Goal: Information Seeking & Learning: Learn about a topic

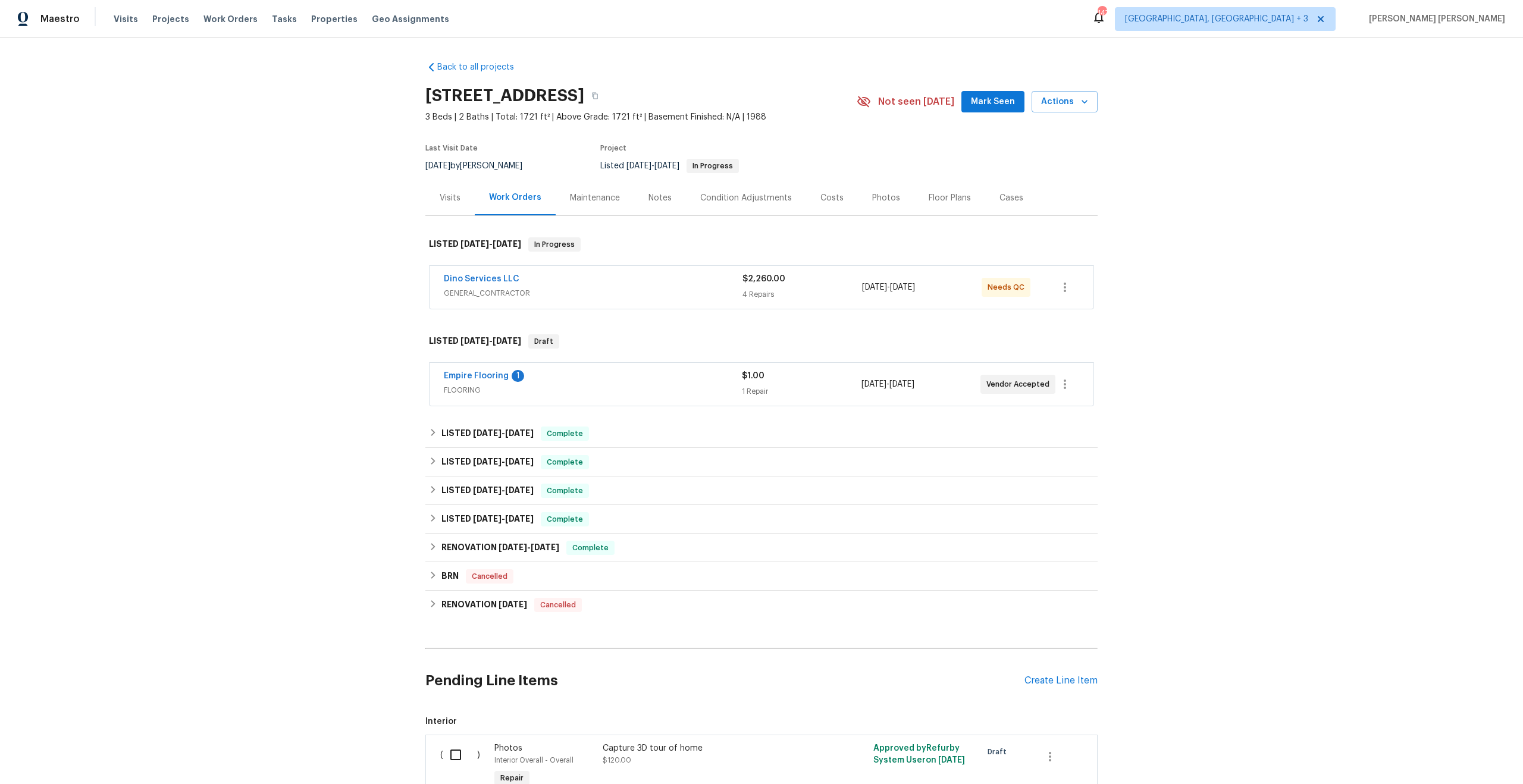
click at [623, 279] on div "Dino Services LLC" at bounding box center [593, 280] width 298 height 15
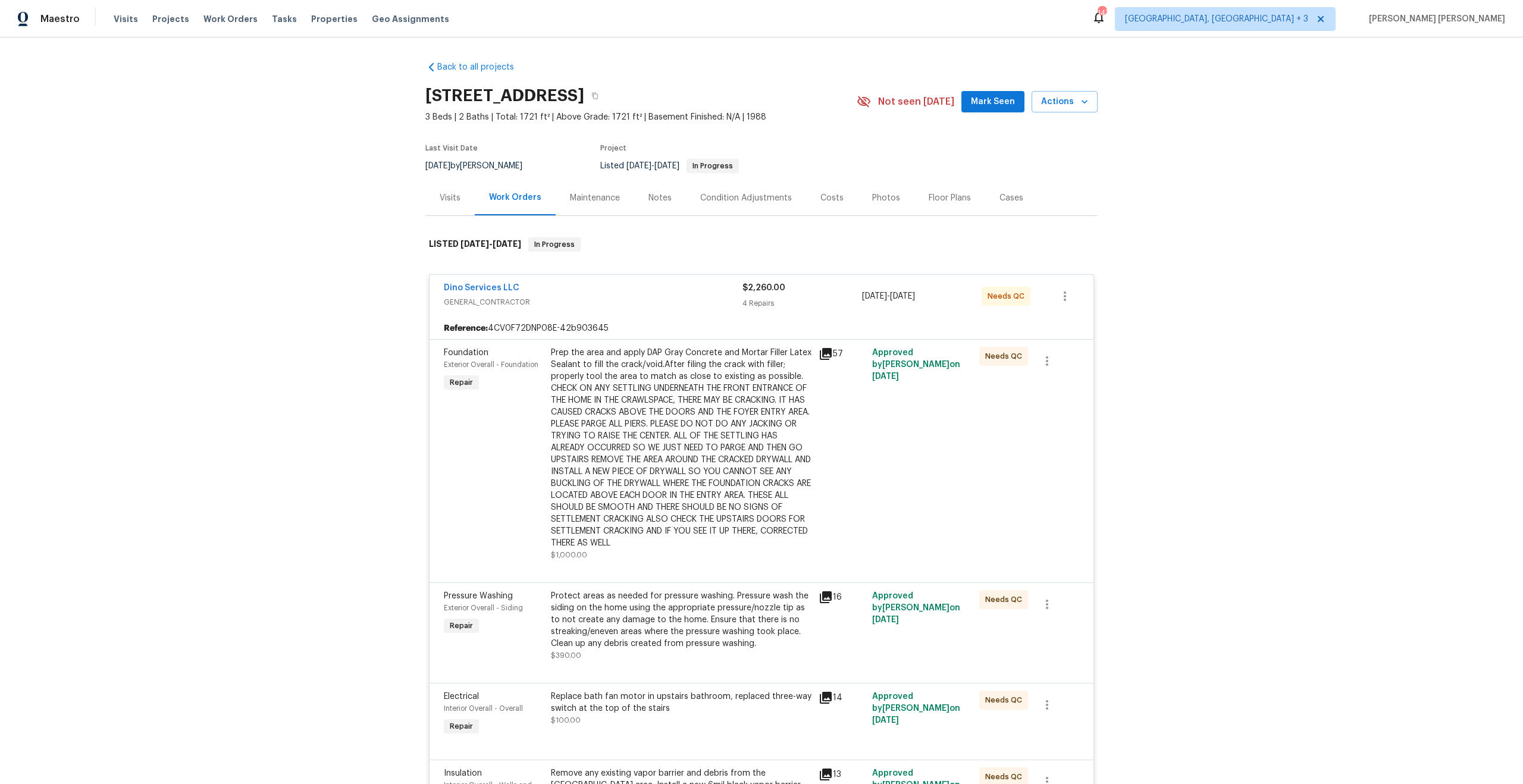
click at [823, 356] on icon at bounding box center [825, 354] width 15 height 15
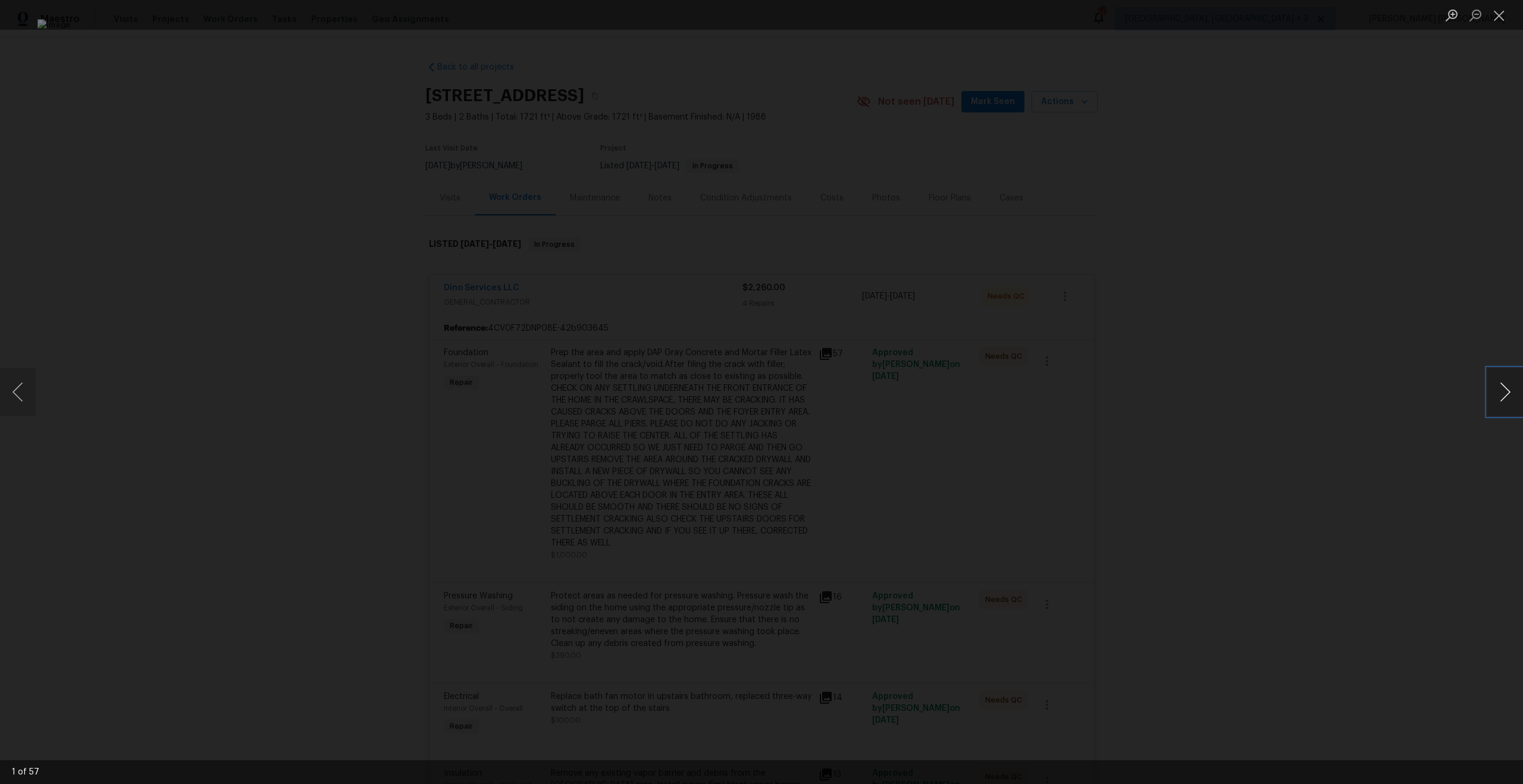
click at [1505, 391] on button "Next image" at bounding box center [1506, 392] width 36 height 48
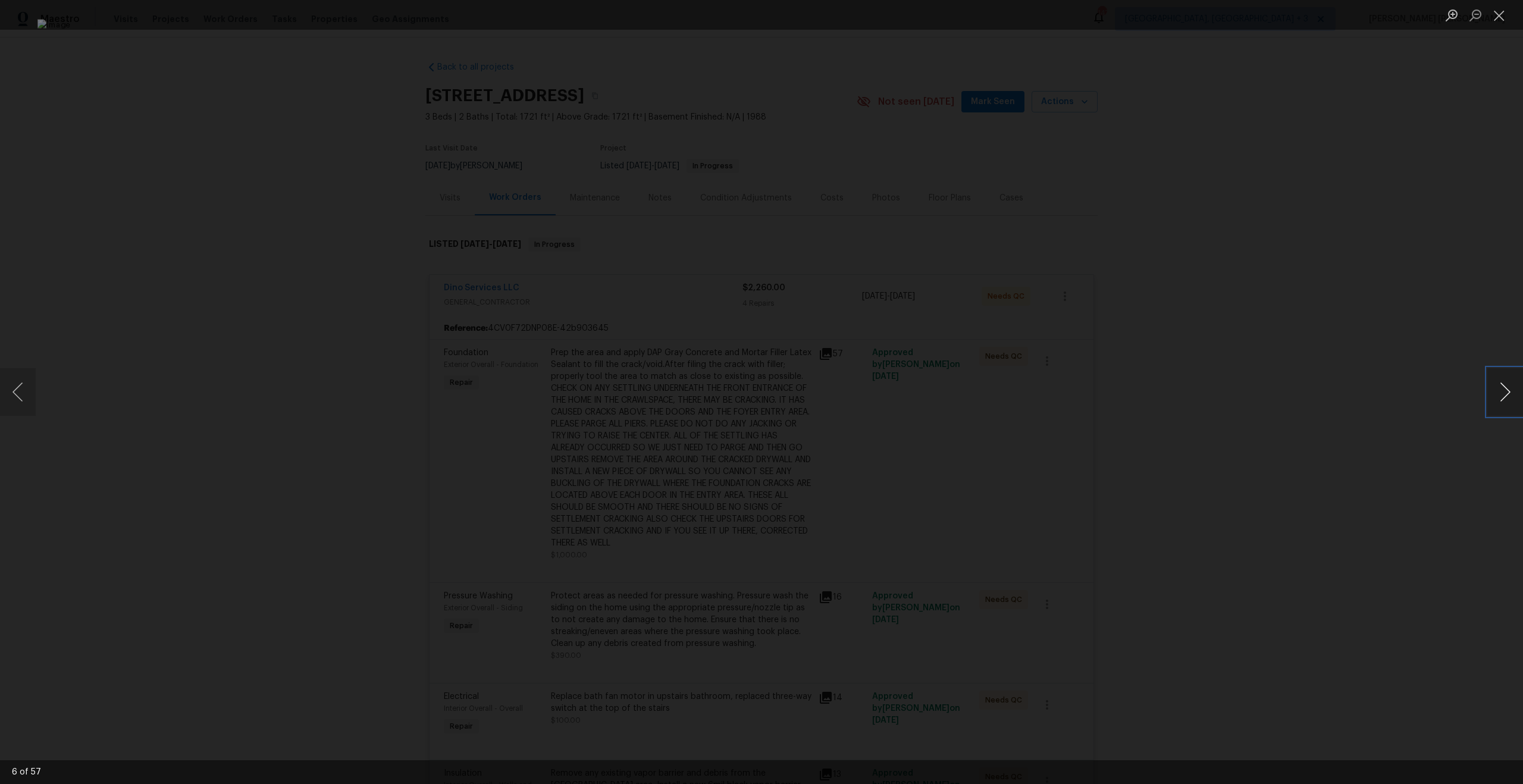
click at [1505, 391] on button "Next image" at bounding box center [1506, 392] width 36 height 48
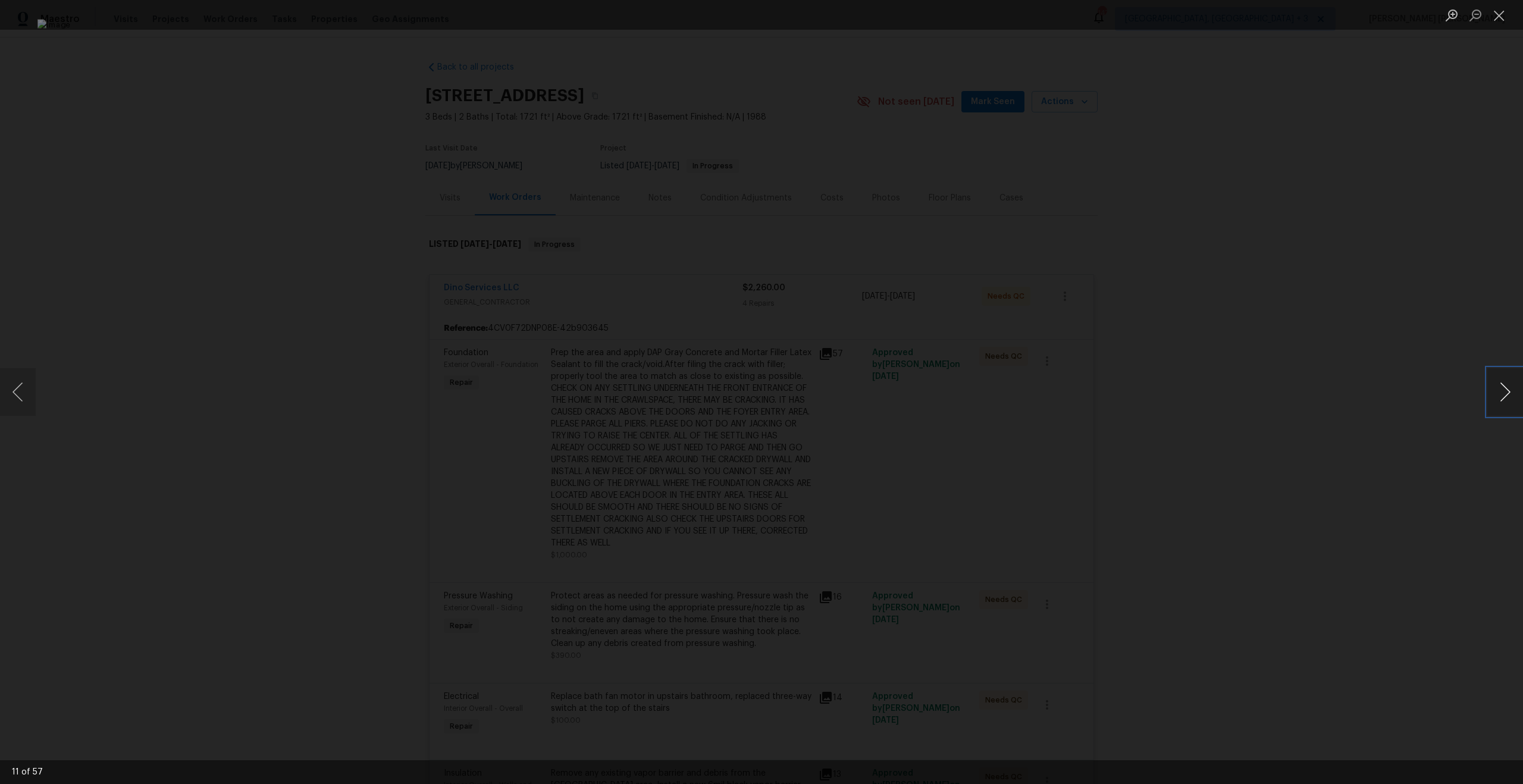
click at [1505, 391] on button "Next image" at bounding box center [1506, 392] width 36 height 48
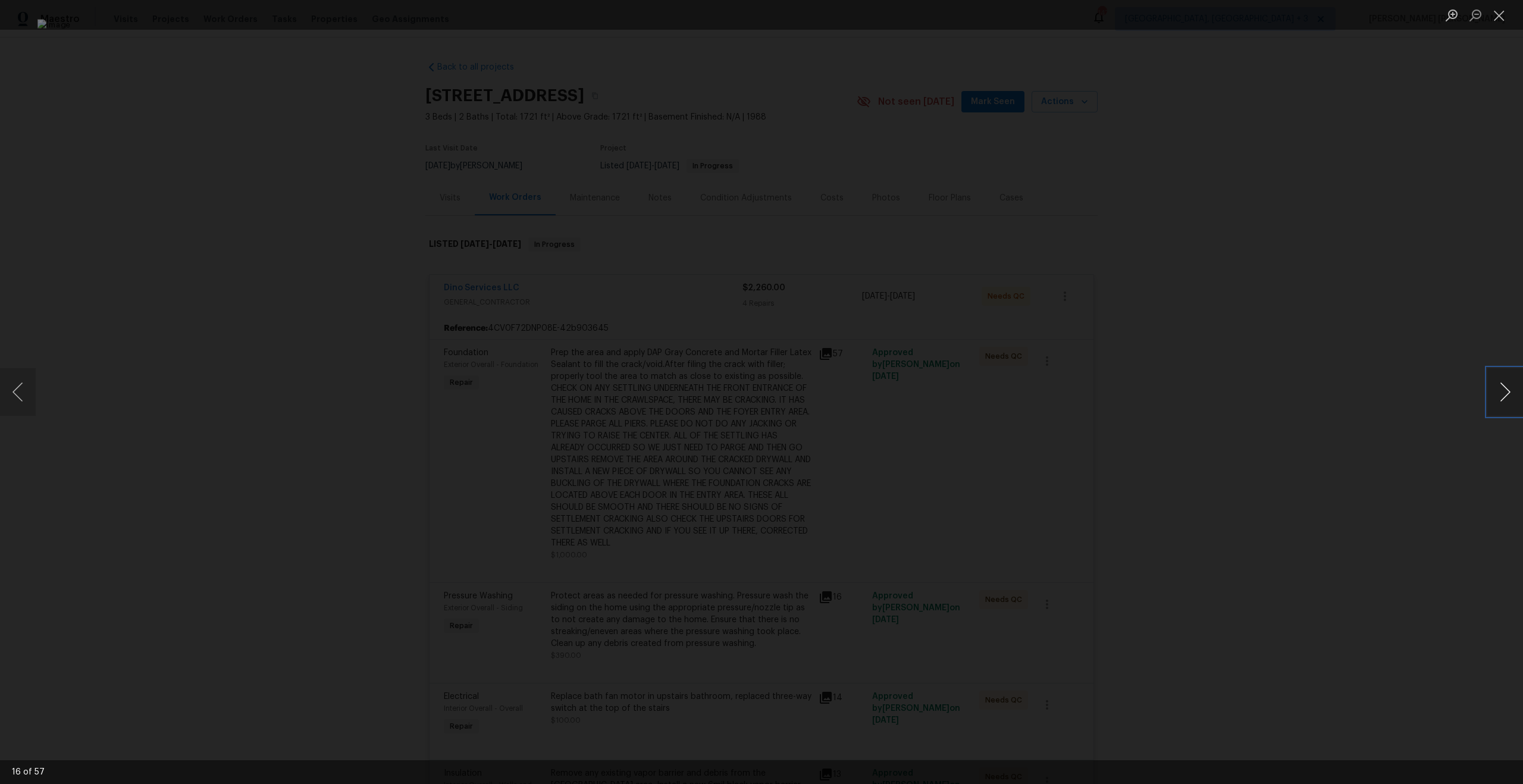
click at [1505, 391] on button "Next image" at bounding box center [1506, 392] width 36 height 48
click at [24, 386] on button "Previous image" at bounding box center [18, 392] width 36 height 48
click at [243, 339] on div "Lightbox" at bounding box center [761, 392] width 1523 height 784
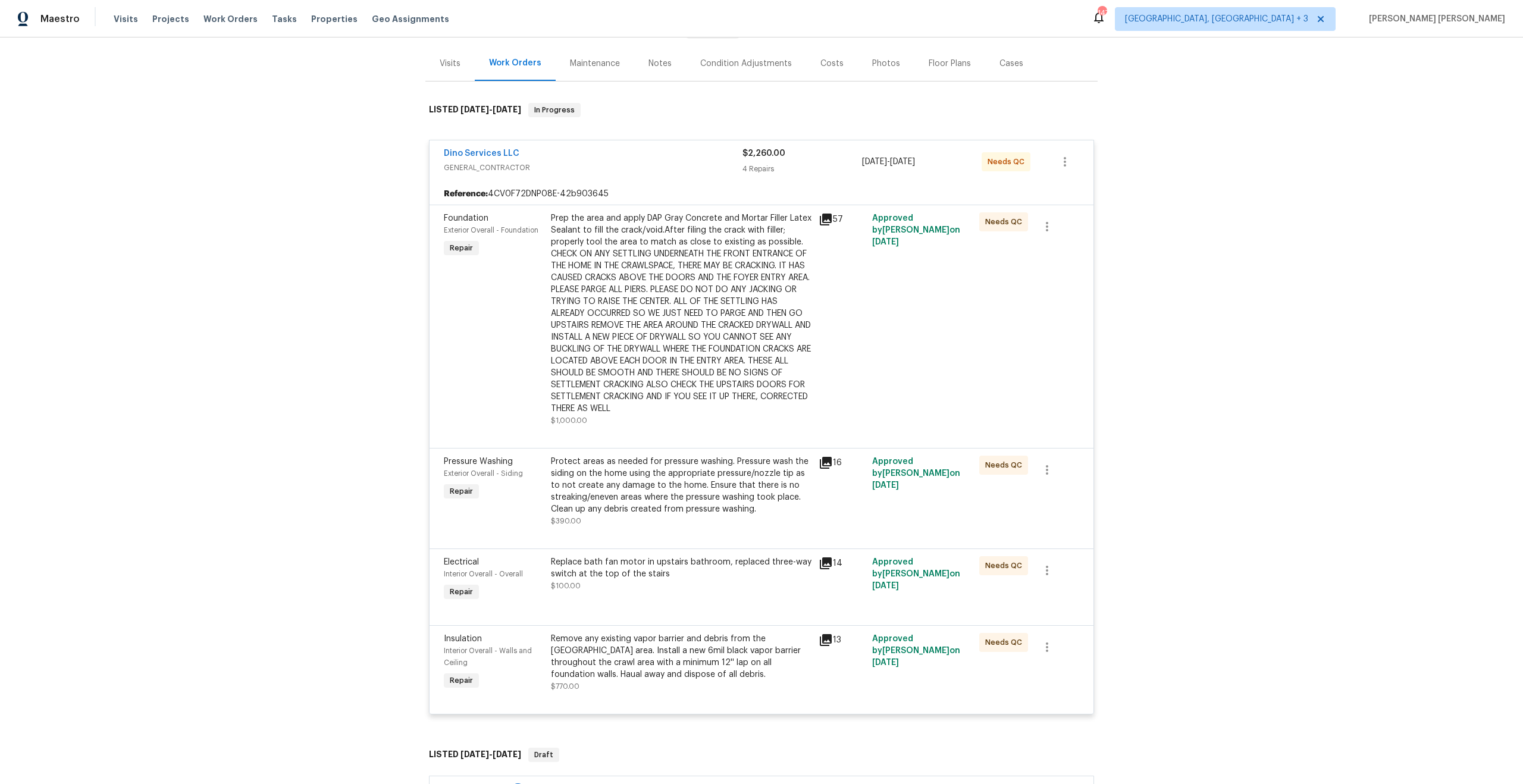
scroll to position [187, 0]
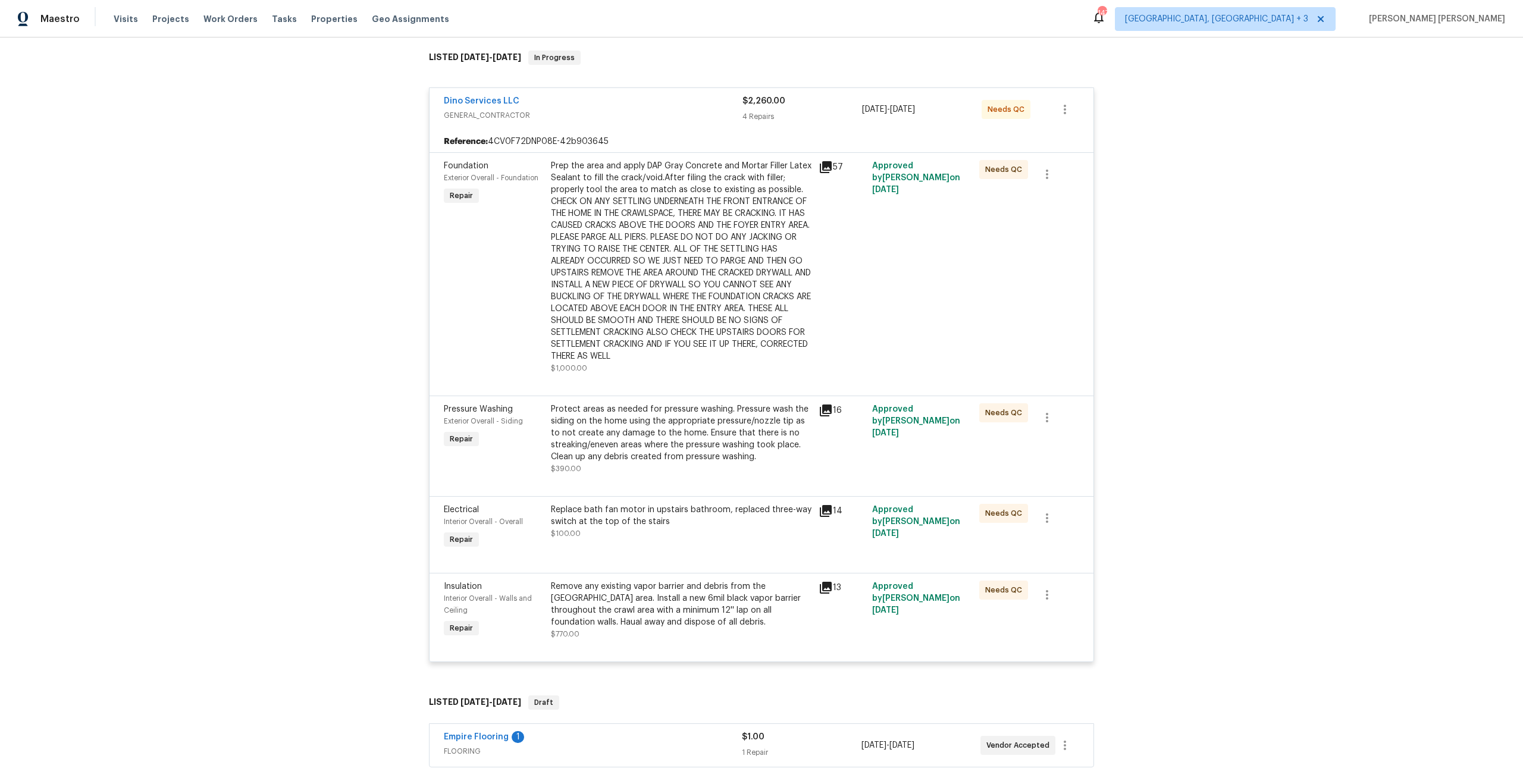
click at [683, 107] on div "Dino Services LLC" at bounding box center [593, 102] width 298 height 15
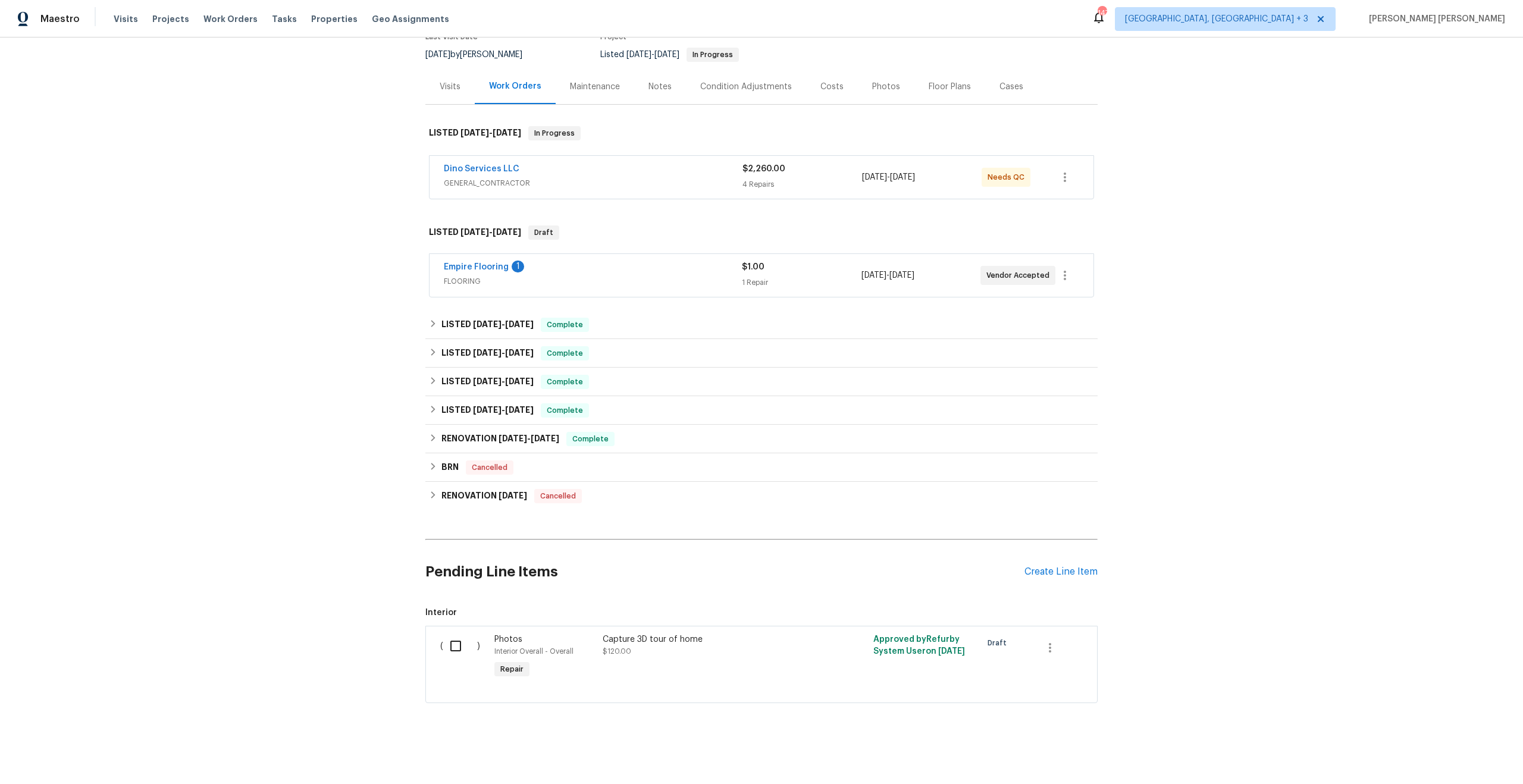
scroll to position [117, 0]
click at [1004, 172] on span "Needs QC" at bounding box center [1008, 178] width 42 height 12
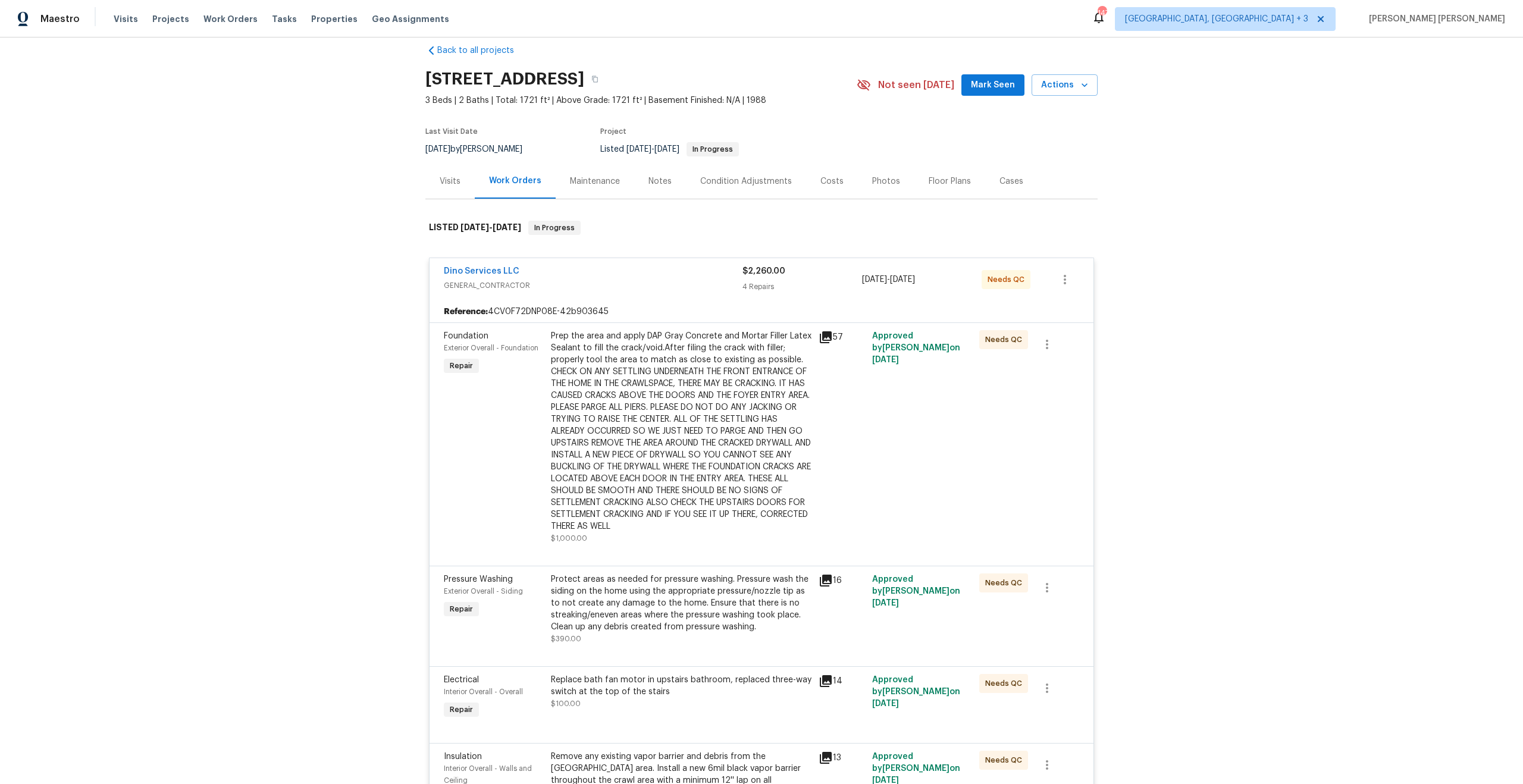
scroll to position [15, 0]
click at [631, 323] on div "Reference: 4CV0F72DNP08E-42b903645" at bounding box center [761, 313] width 664 height 21
click at [645, 290] on span "GENERAL_CONTRACTOR" at bounding box center [593, 287] width 298 height 12
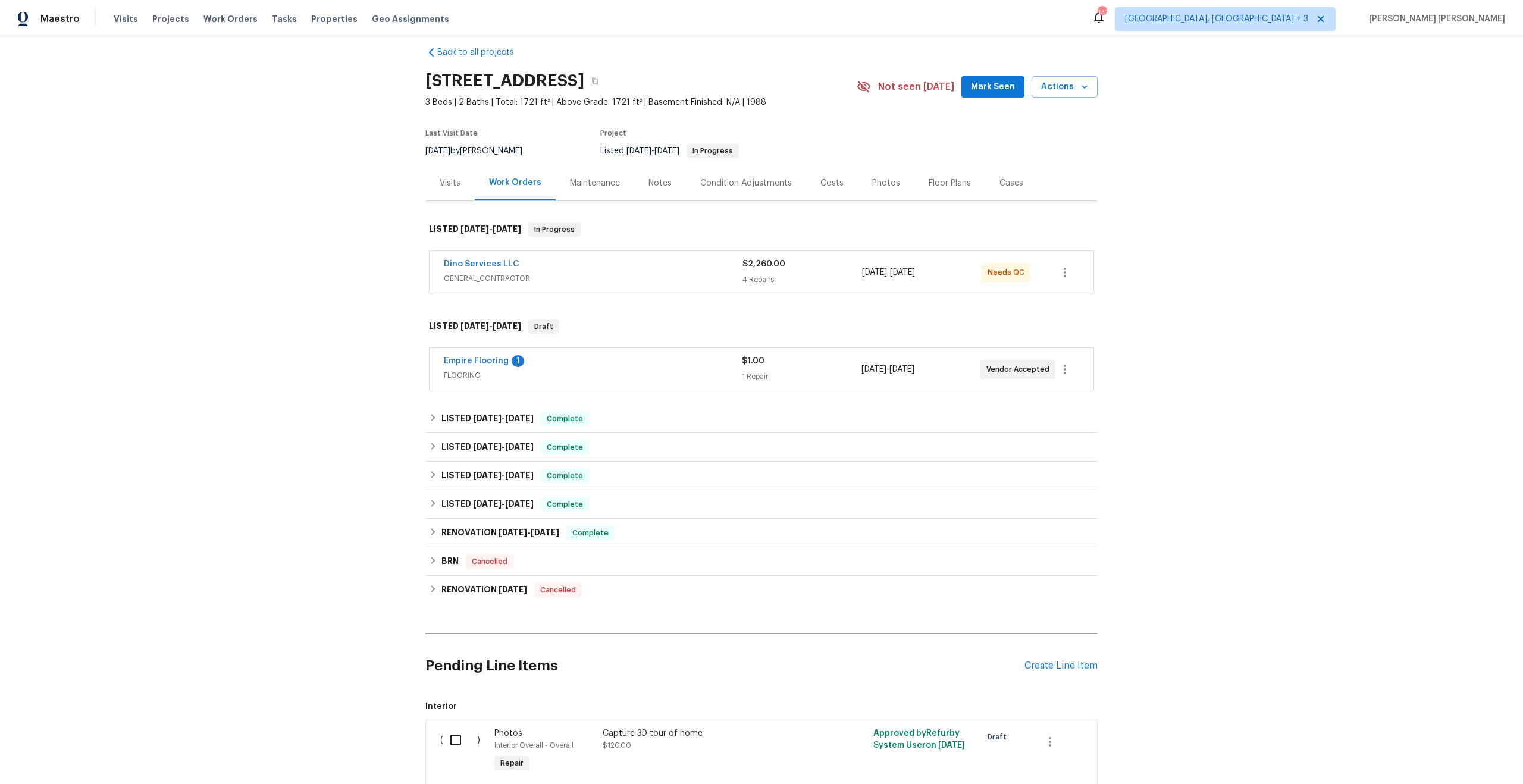
click at [614, 361] on div "Empire Flooring 1" at bounding box center [593, 362] width 298 height 15
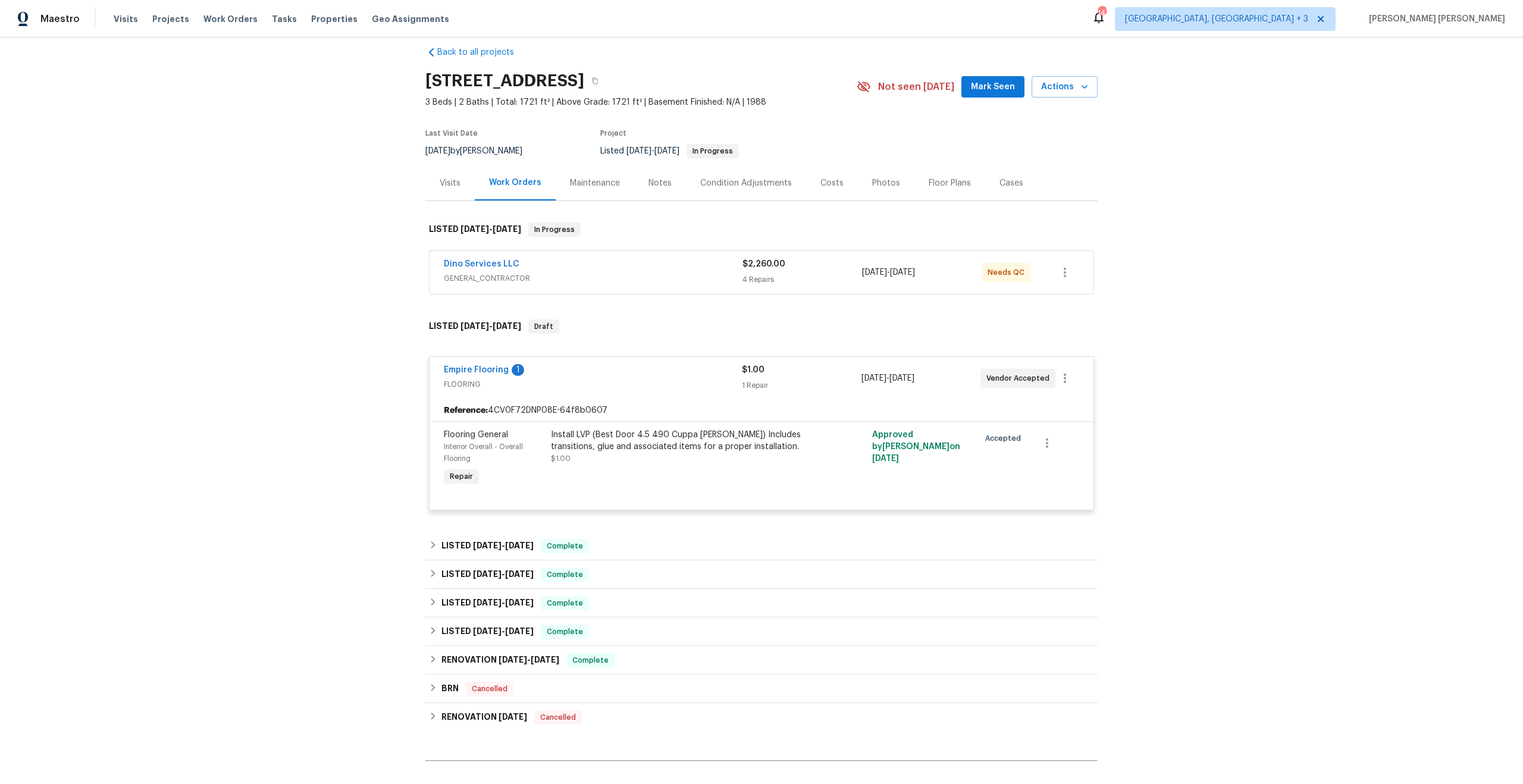
click at [614, 361] on div "Empire Flooring 1 FLOORING $1.00 1 Repair [DATE] - [DATE] Vendor Accepted" at bounding box center [761, 379] width 664 height 43
click at [614, 389] on span "FLOORING" at bounding box center [593, 385] width 298 height 12
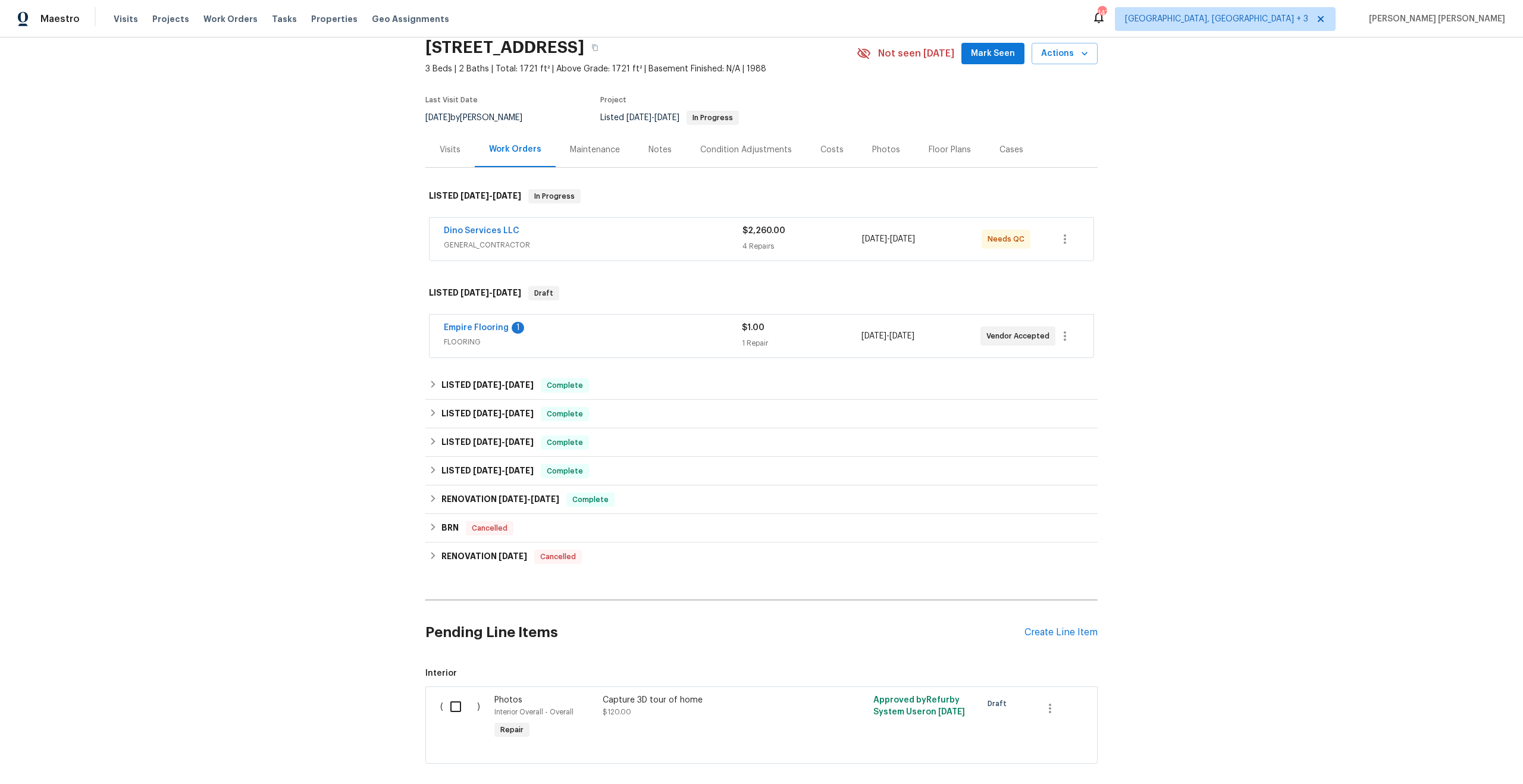
scroll to position [0, 0]
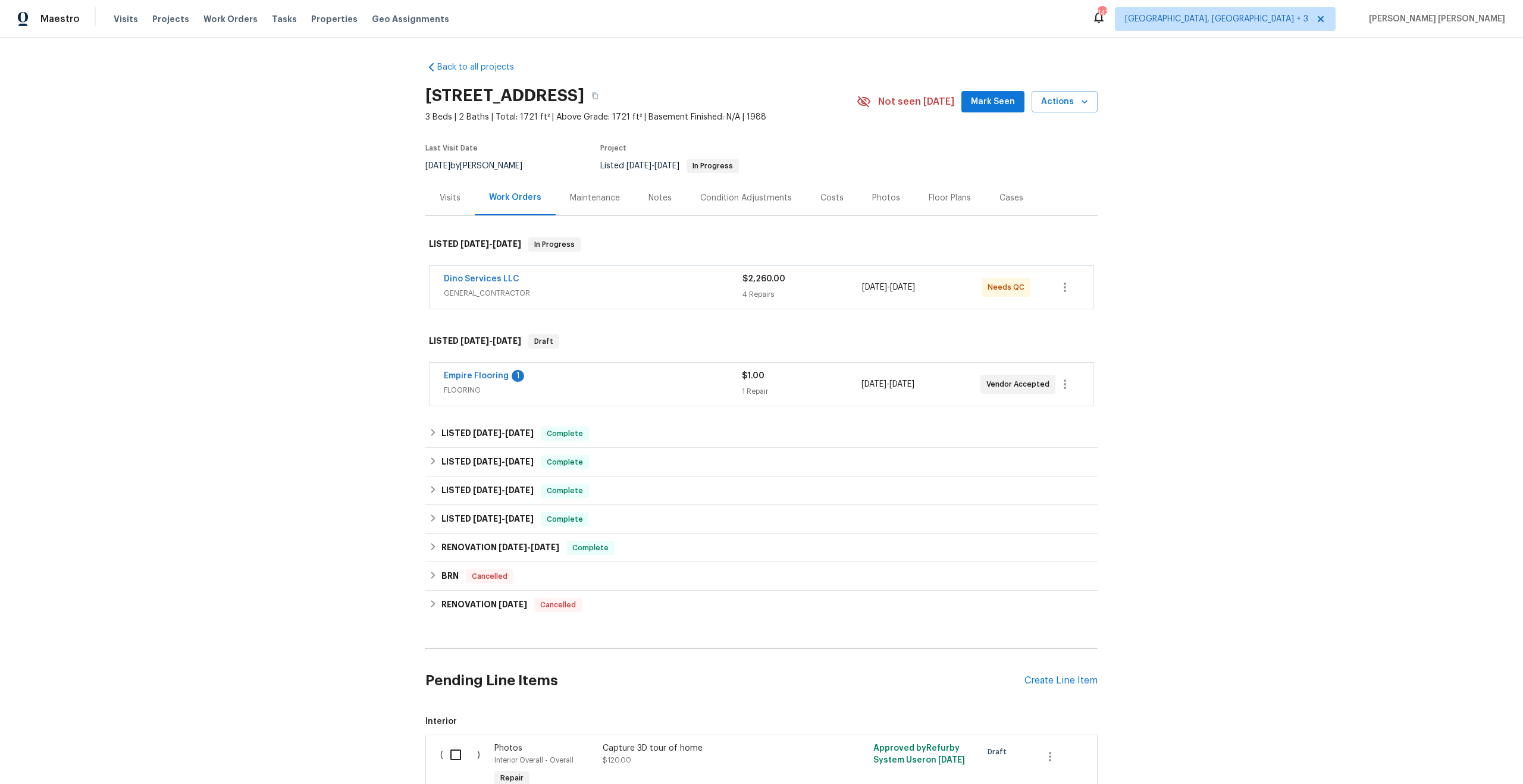
click at [454, 212] on div "Visits" at bounding box center [450, 197] width 50 height 35
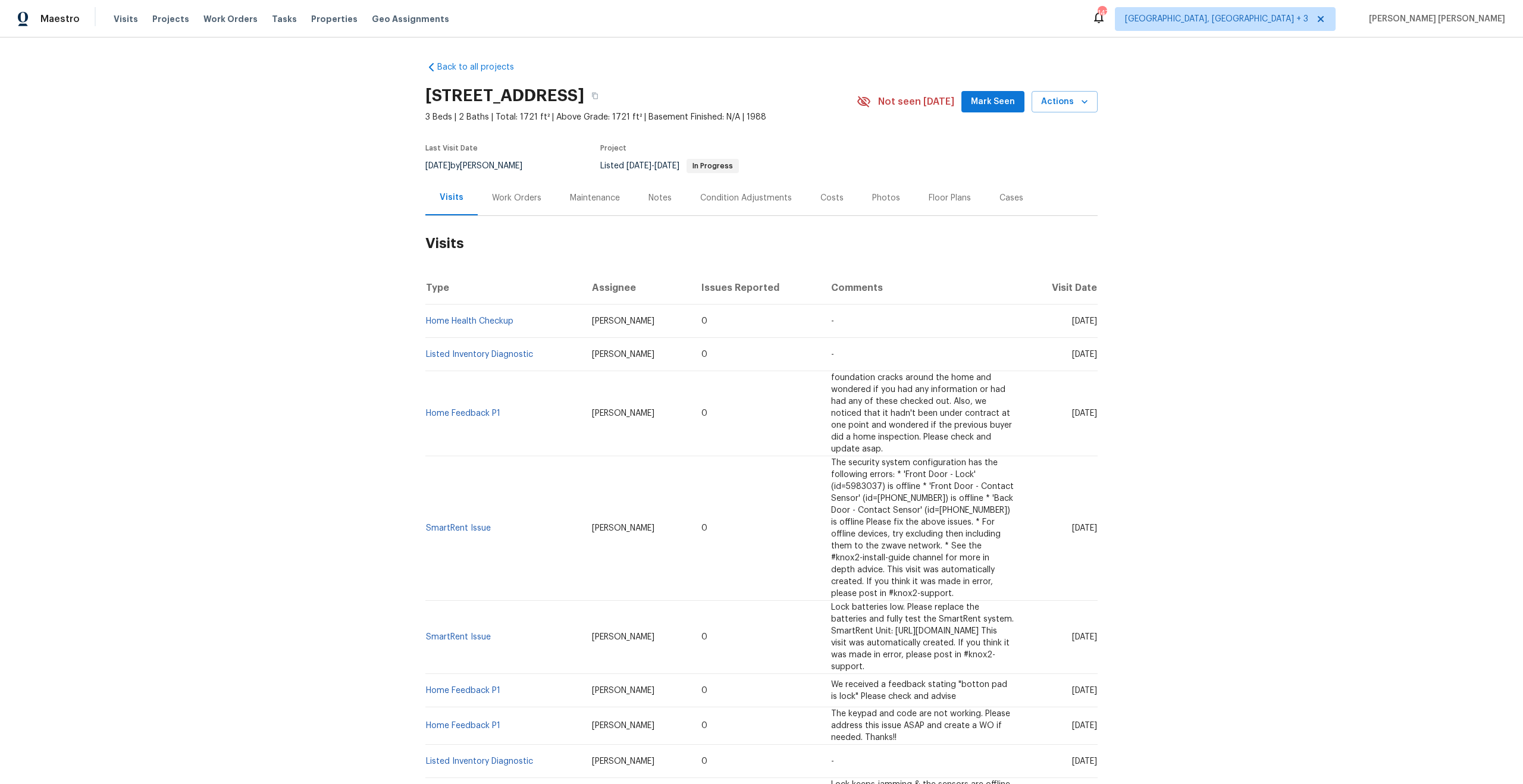
click at [831, 389] on span "foundation cracks around the home and wondered if you had any information or ha…" at bounding box center [921, 413] width 181 height 80
click at [831, 421] on span "foundation cracks around the home and wondered if you had any information or ha…" at bounding box center [921, 413] width 181 height 80
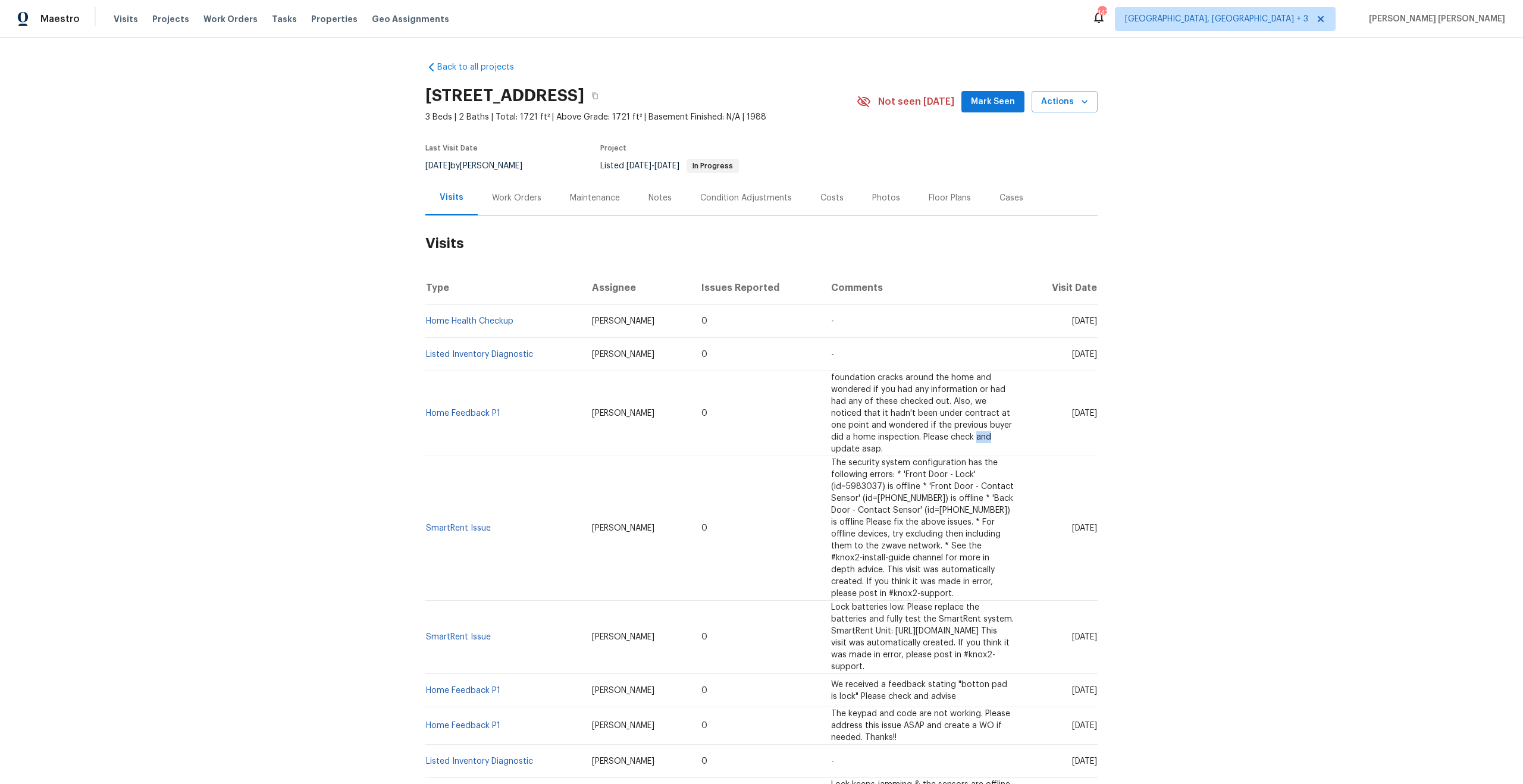
click at [831, 421] on span "foundation cracks around the home and wondered if you had any information or ha…" at bounding box center [921, 413] width 181 height 80
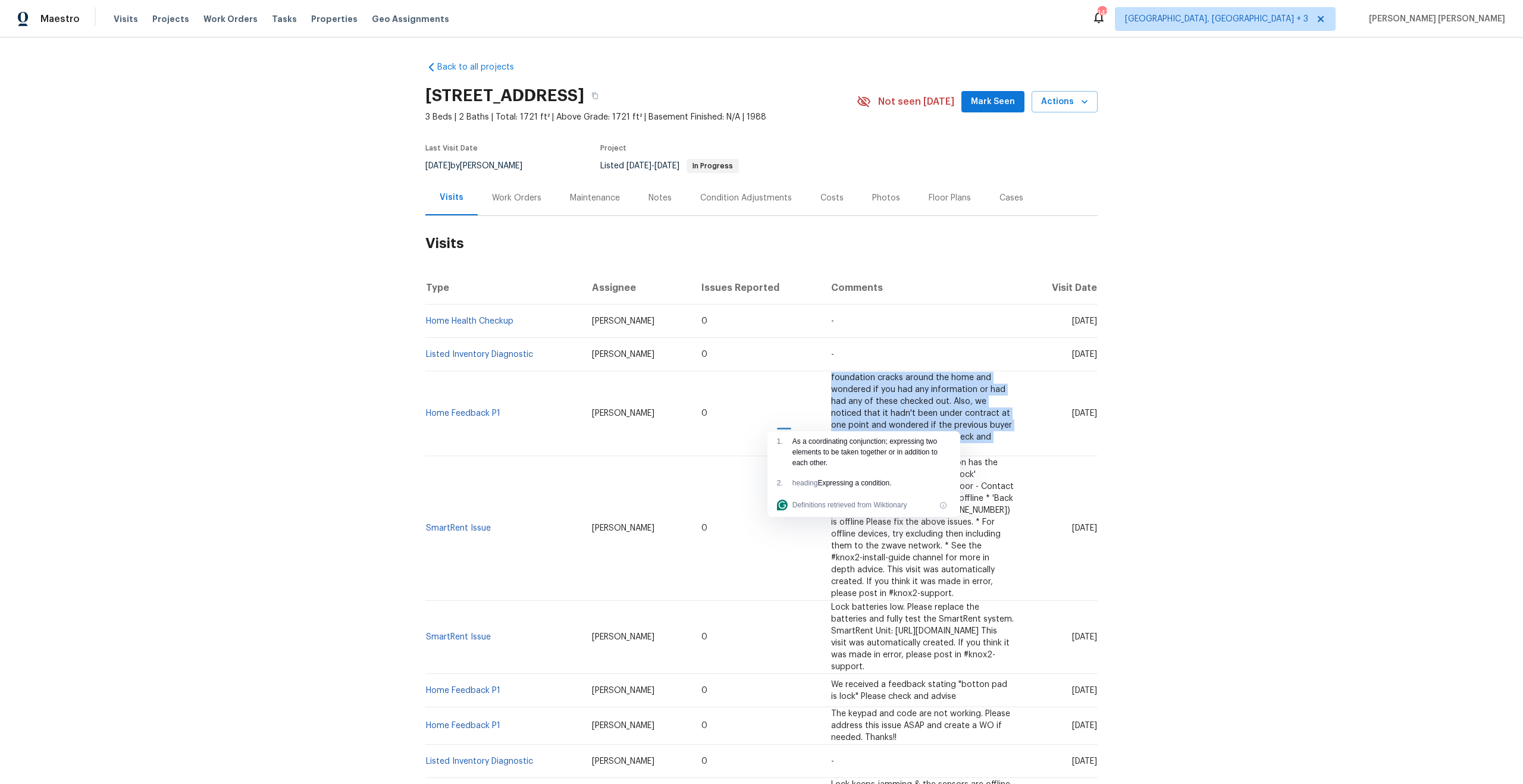
click at [831, 400] on span "foundation cracks around the home and wondered if you had any information or ha…" at bounding box center [921, 413] width 181 height 80
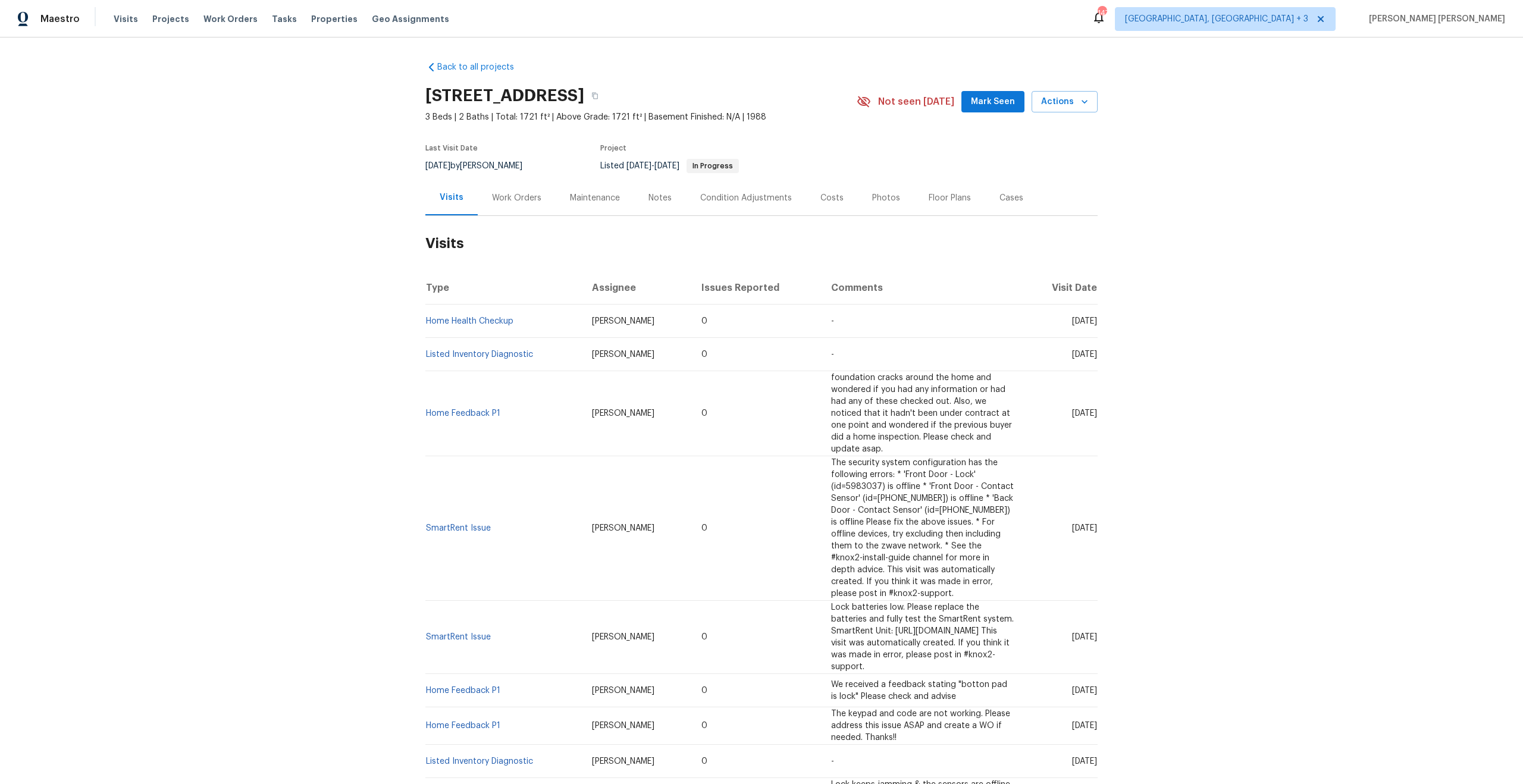
click at [822, 394] on td "foundation cracks around the home and wondered if you had any information or ha…" at bounding box center [922, 413] width 201 height 85
click at [831, 476] on span "The security system configuration has the following errors: * 'Front Door - Loc…" at bounding box center [922, 528] width 183 height 139
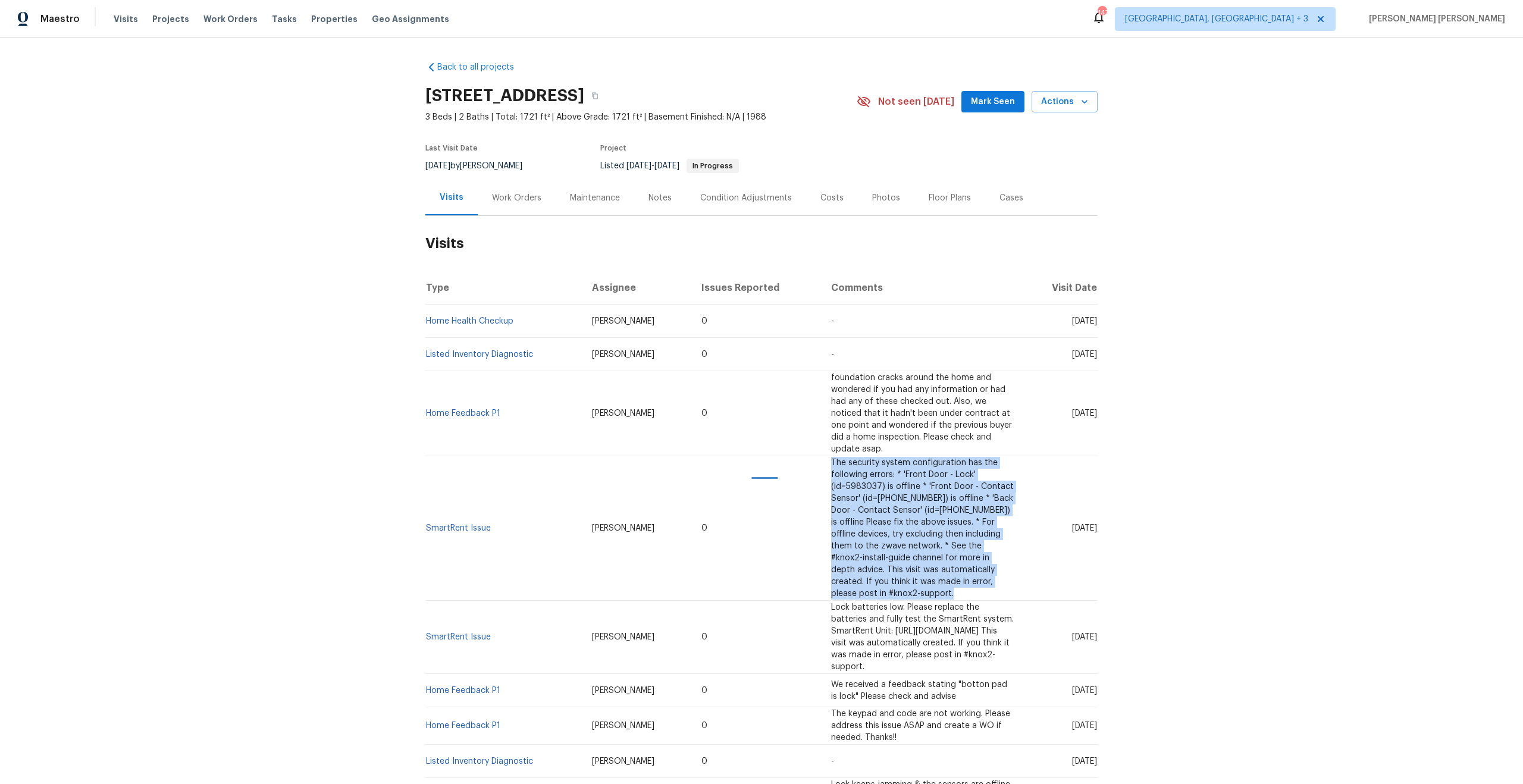
click at [770, 476] on html "Maestro Visits Projects Work Orders Tasks Properties Geo Assignments [STREET_AD…" at bounding box center [761, 392] width 1523 height 784
click at [822, 470] on td "The security system configuration has the following errors: * 'Front Door - Loc…" at bounding box center [922, 528] width 201 height 145
